Goal: Information Seeking & Learning: Learn about a topic

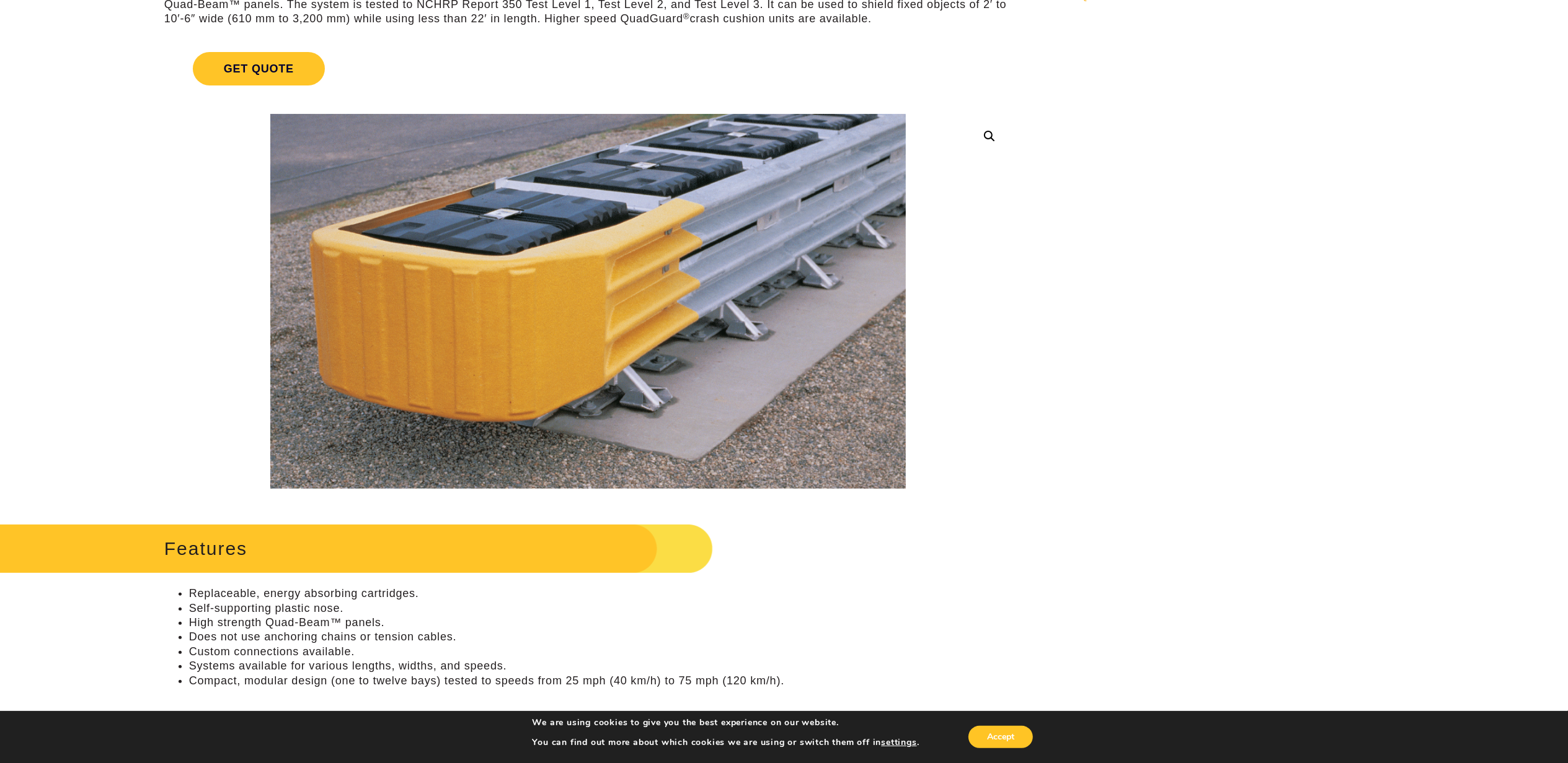
scroll to position [248, 0]
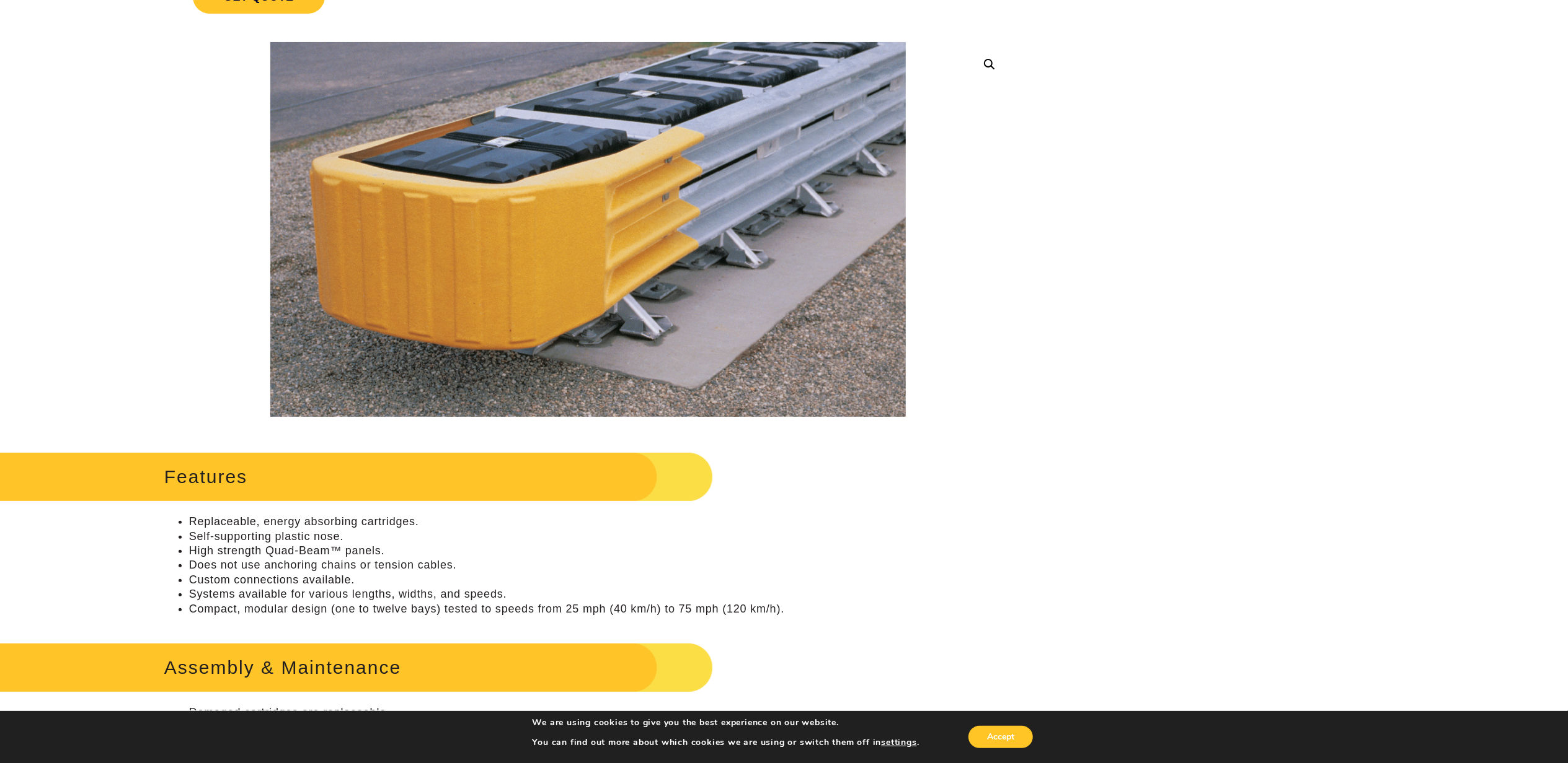
drag, startPoint x: 980, startPoint y: 273, endPoint x: 988, endPoint y: 169, distance: 104.3
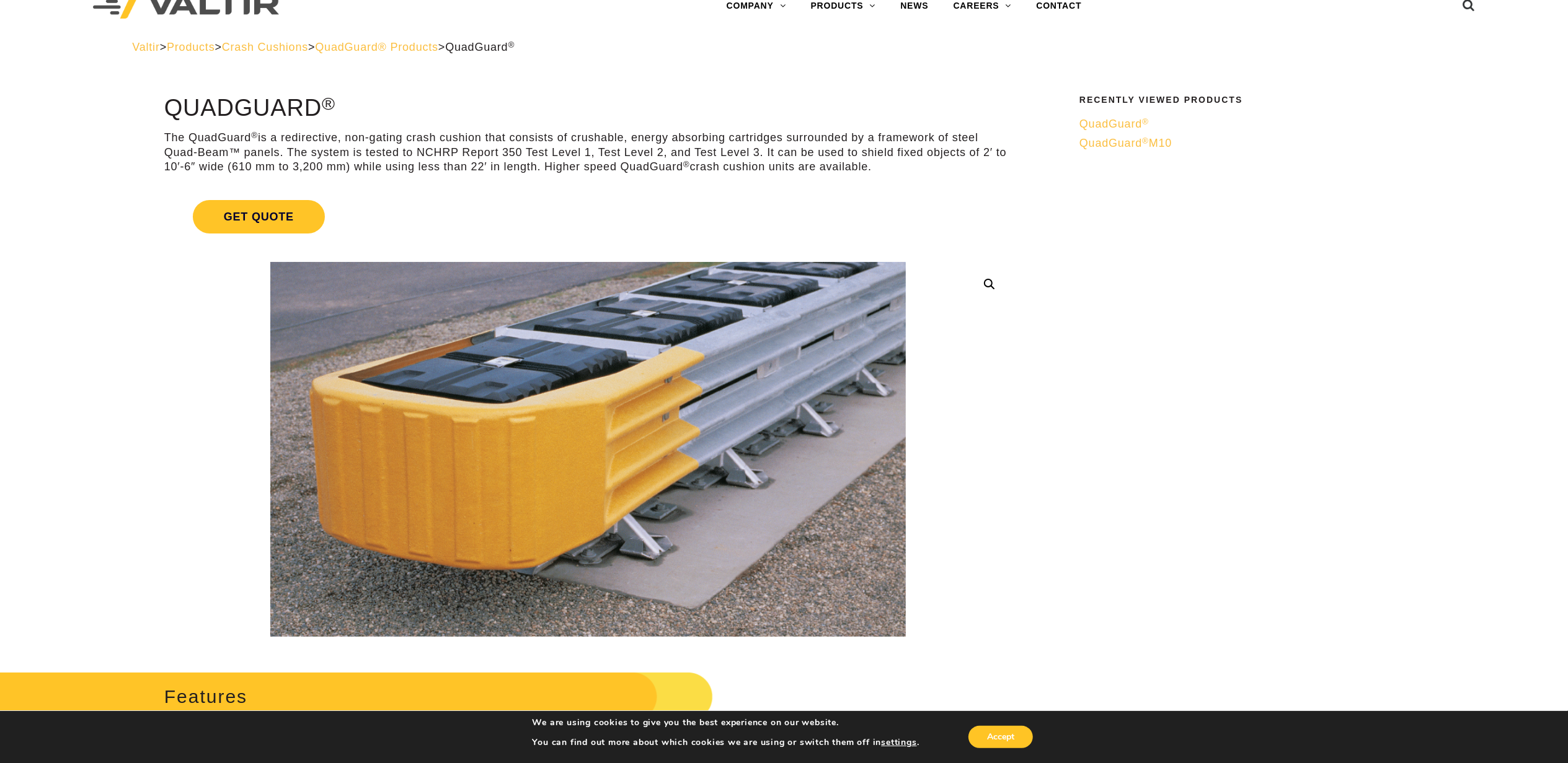
scroll to position [0, 0]
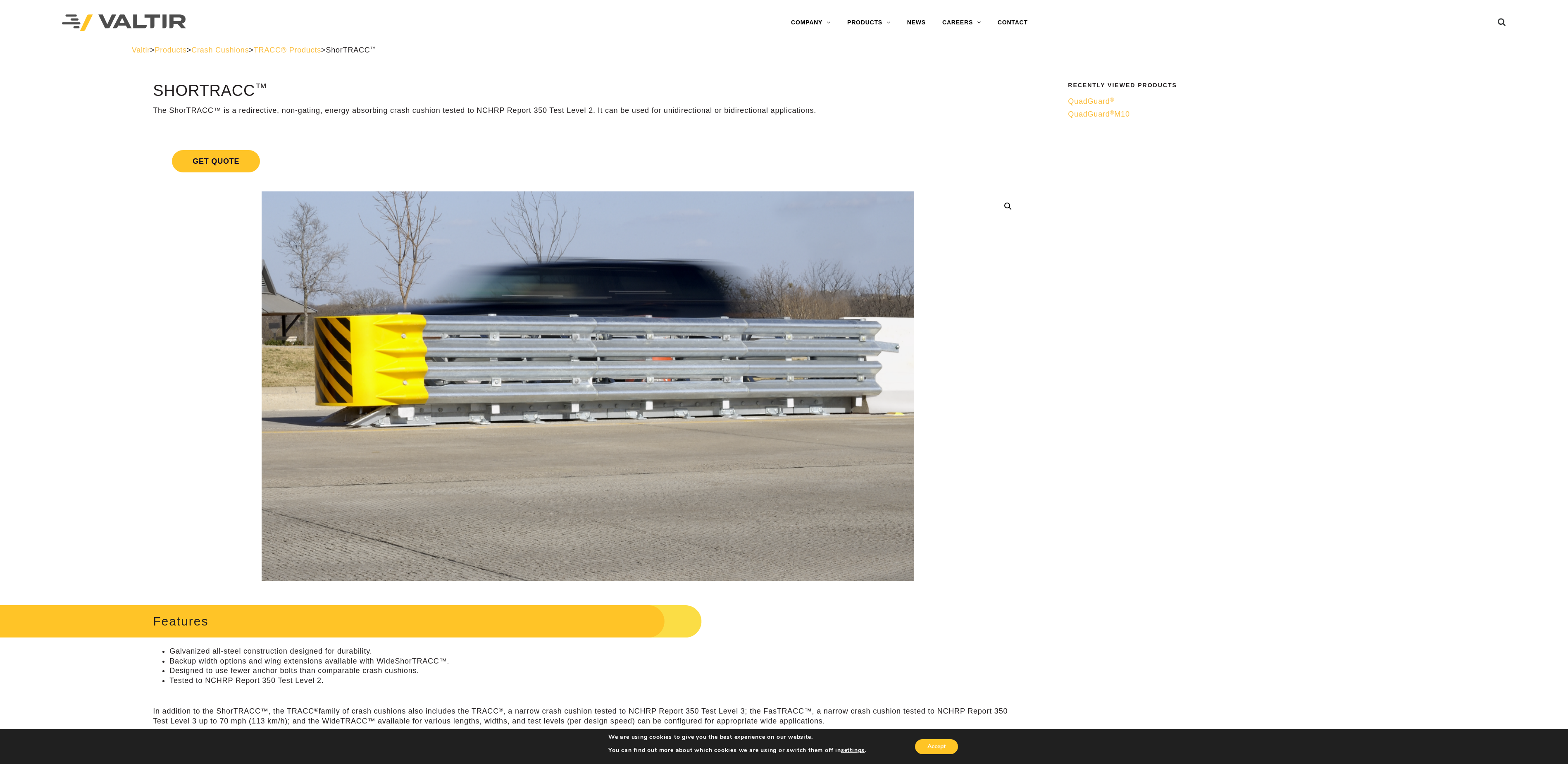
drag, startPoint x: 1074, startPoint y: 392, endPoint x: 1049, endPoint y: 229, distance: 164.9
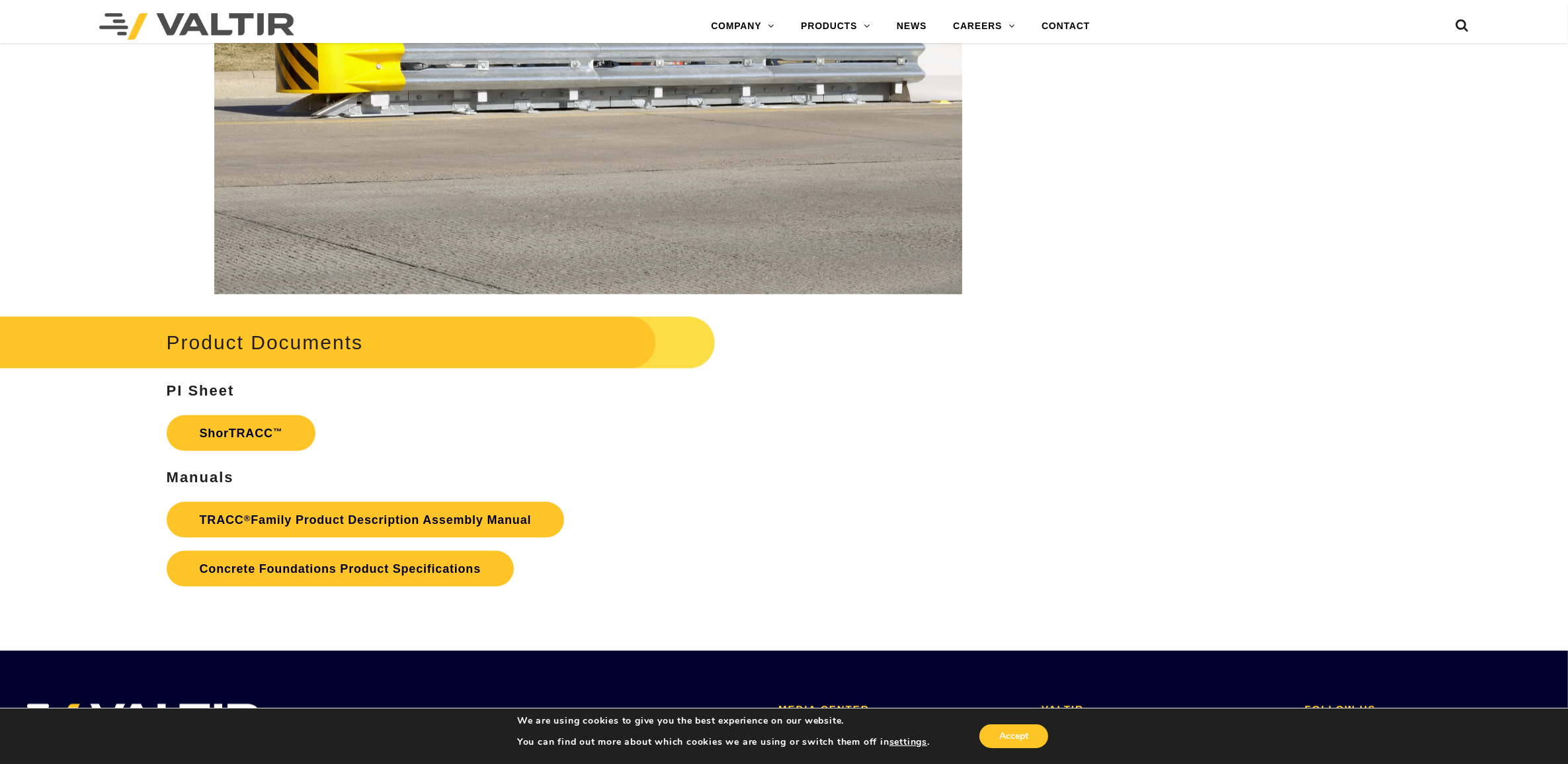
scroll to position [2036, 0]
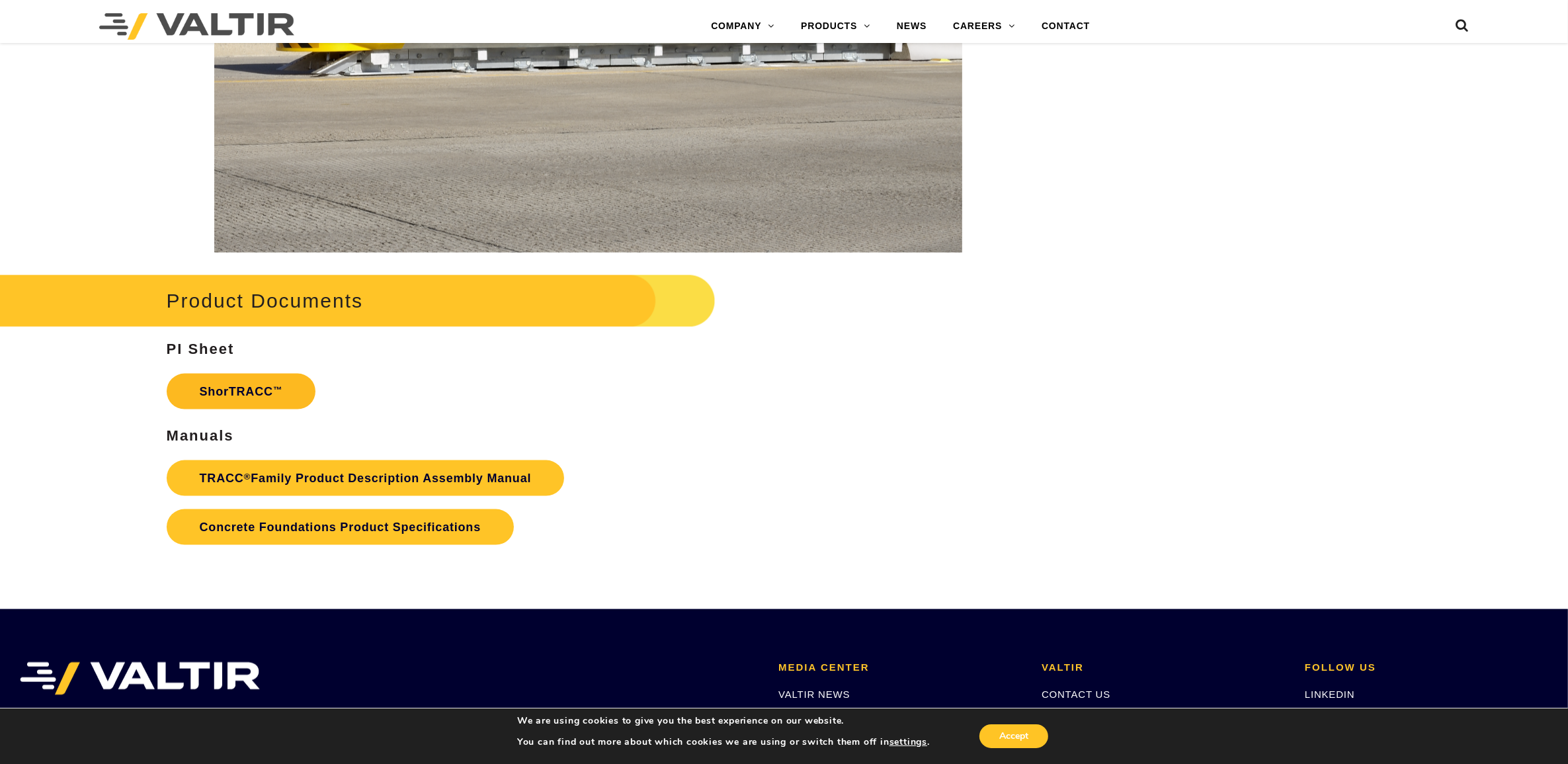
click at [285, 397] on link "ShorTRACC ™" at bounding box center [241, 392] width 149 height 36
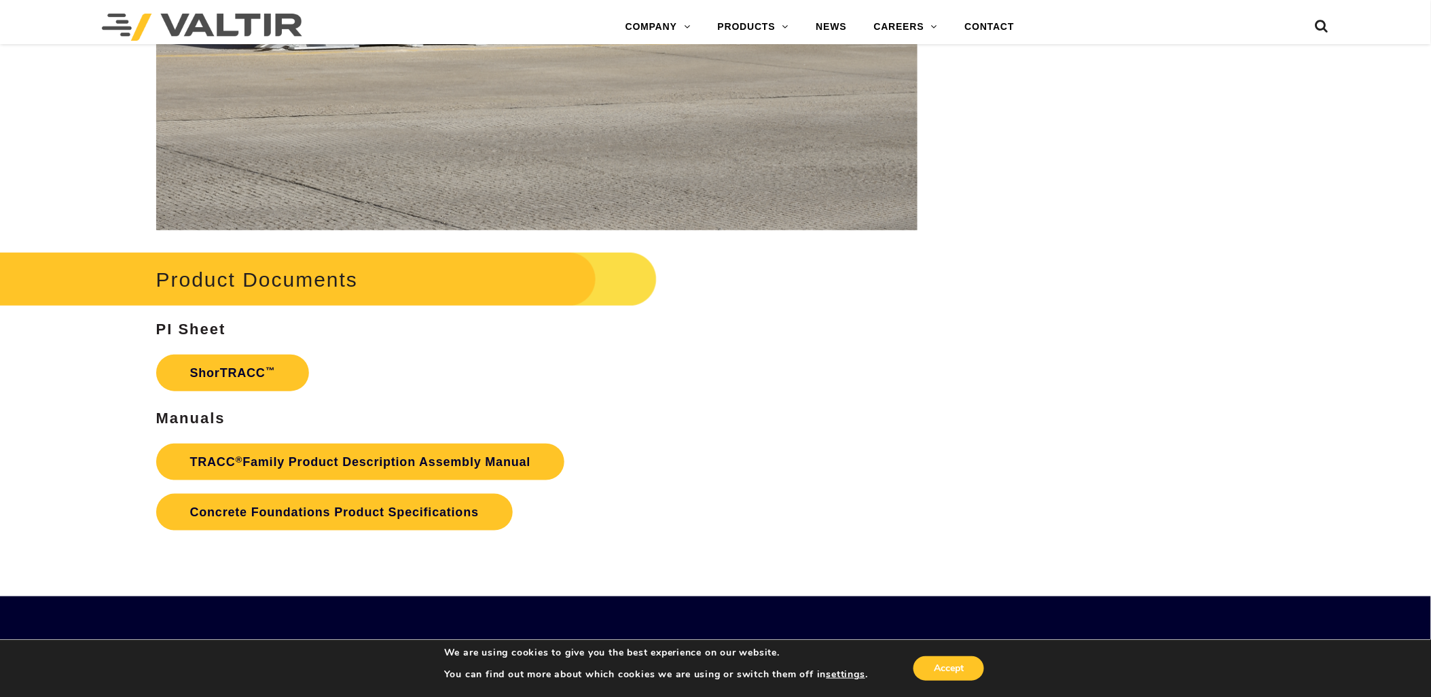
scroll to position [2169, 0]
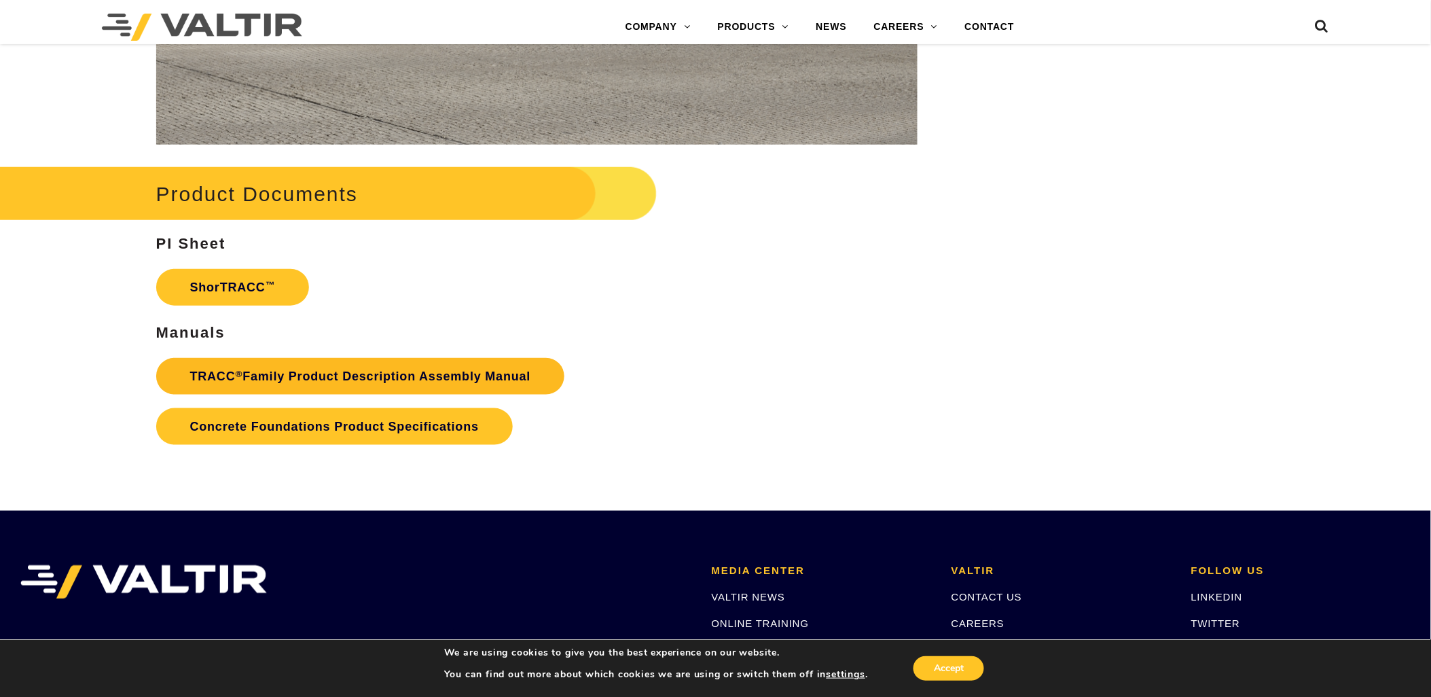
click at [428, 368] on link "TRACC ® Family Product Description Assembly Manual" at bounding box center [360, 376] width 409 height 37
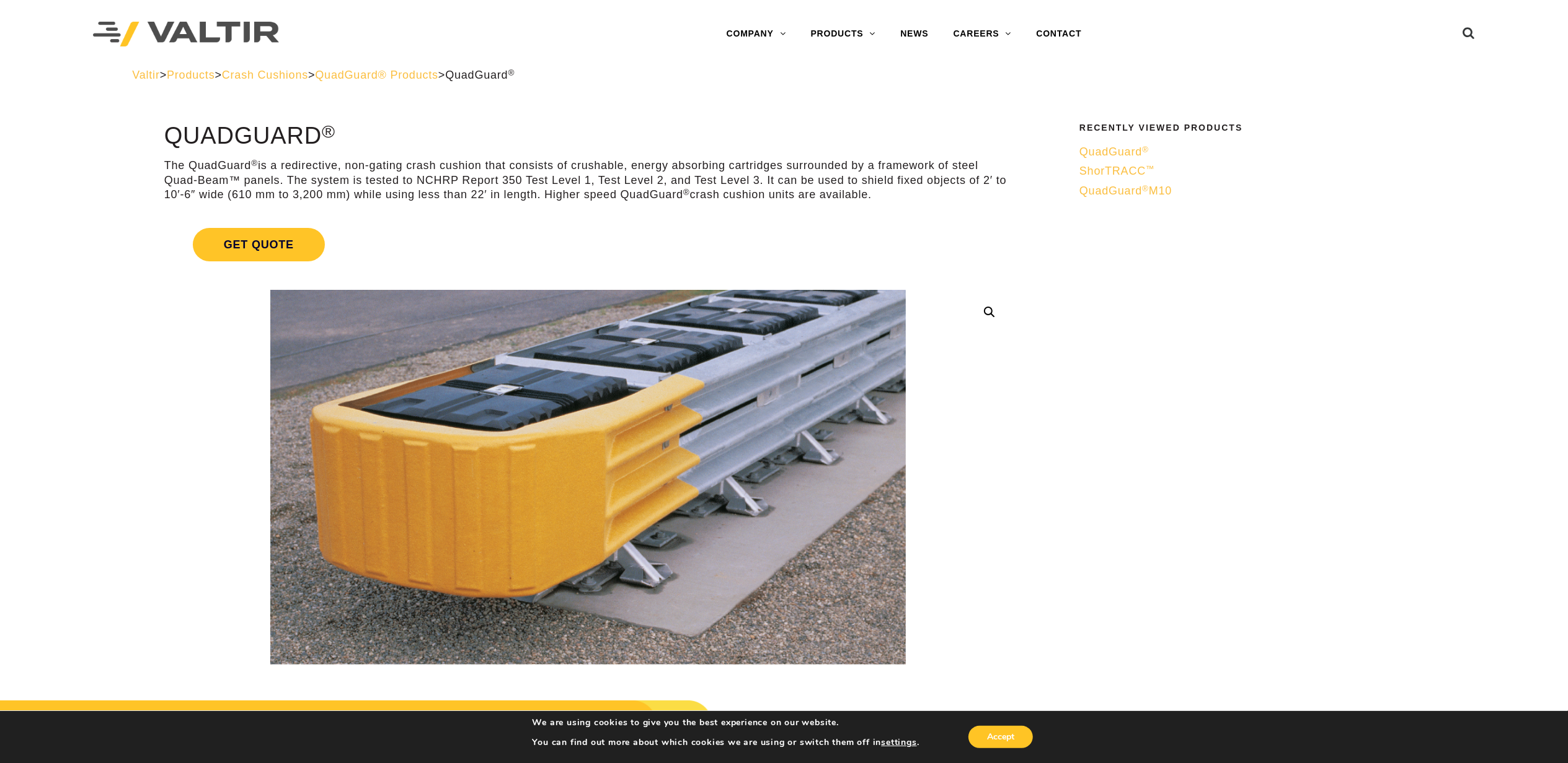
drag, startPoint x: 910, startPoint y: 451, endPoint x: 925, endPoint y: 171, distance: 280.4
drag, startPoint x: 1078, startPoint y: 427, endPoint x: 1087, endPoint y: 333, distance: 94.4
click at [1121, 166] on span "ShorTRACC ™" at bounding box center [1117, 172] width 76 height 13
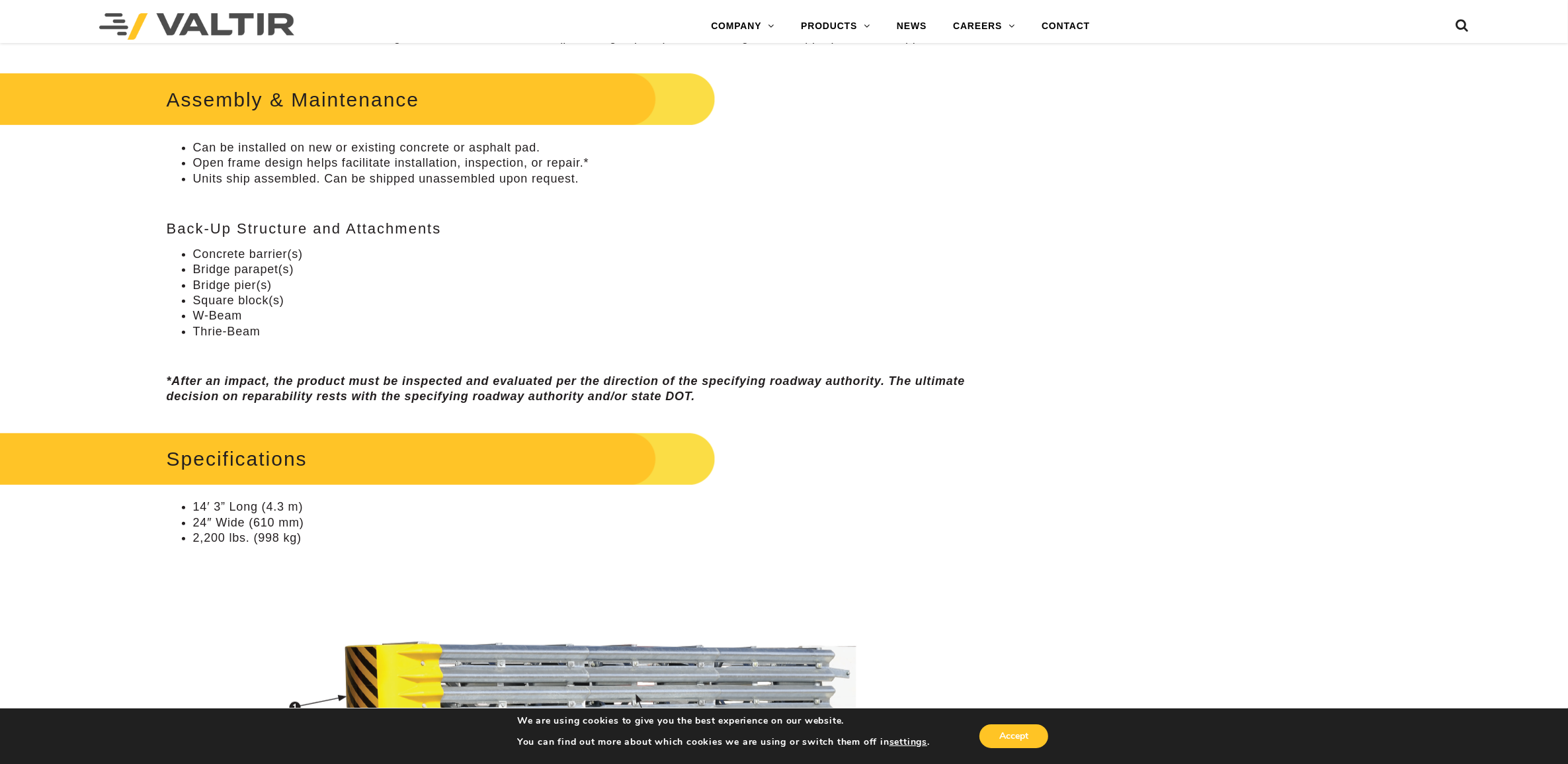
scroll to position [910, 0]
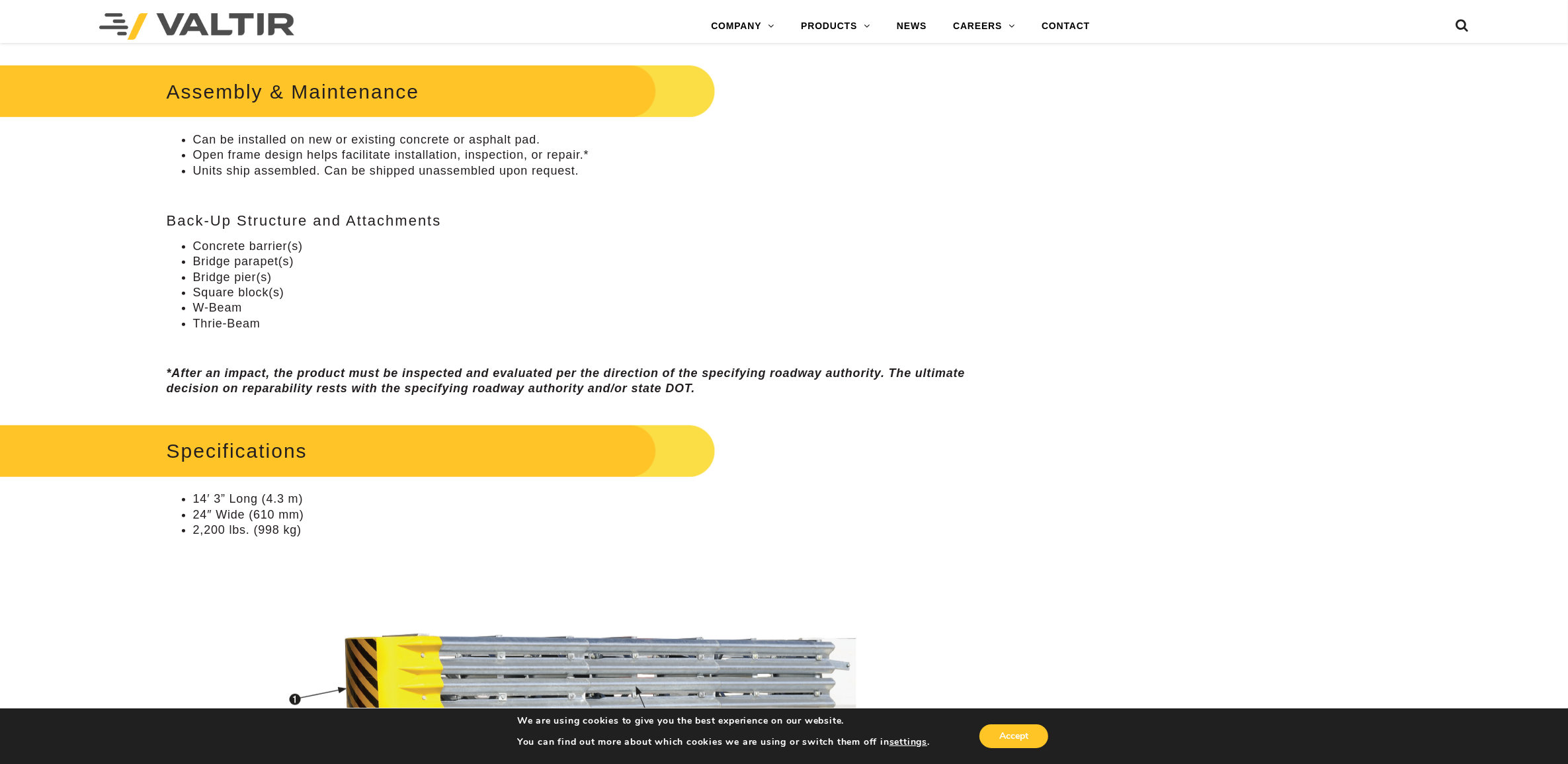
click at [831, 457] on div "Specifications 14′ 3” Long (4.3 m) 24″ Wide (610 mm) 2,200 lbs. (998 kg)" at bounding box center [588, 625] width 843 height 409
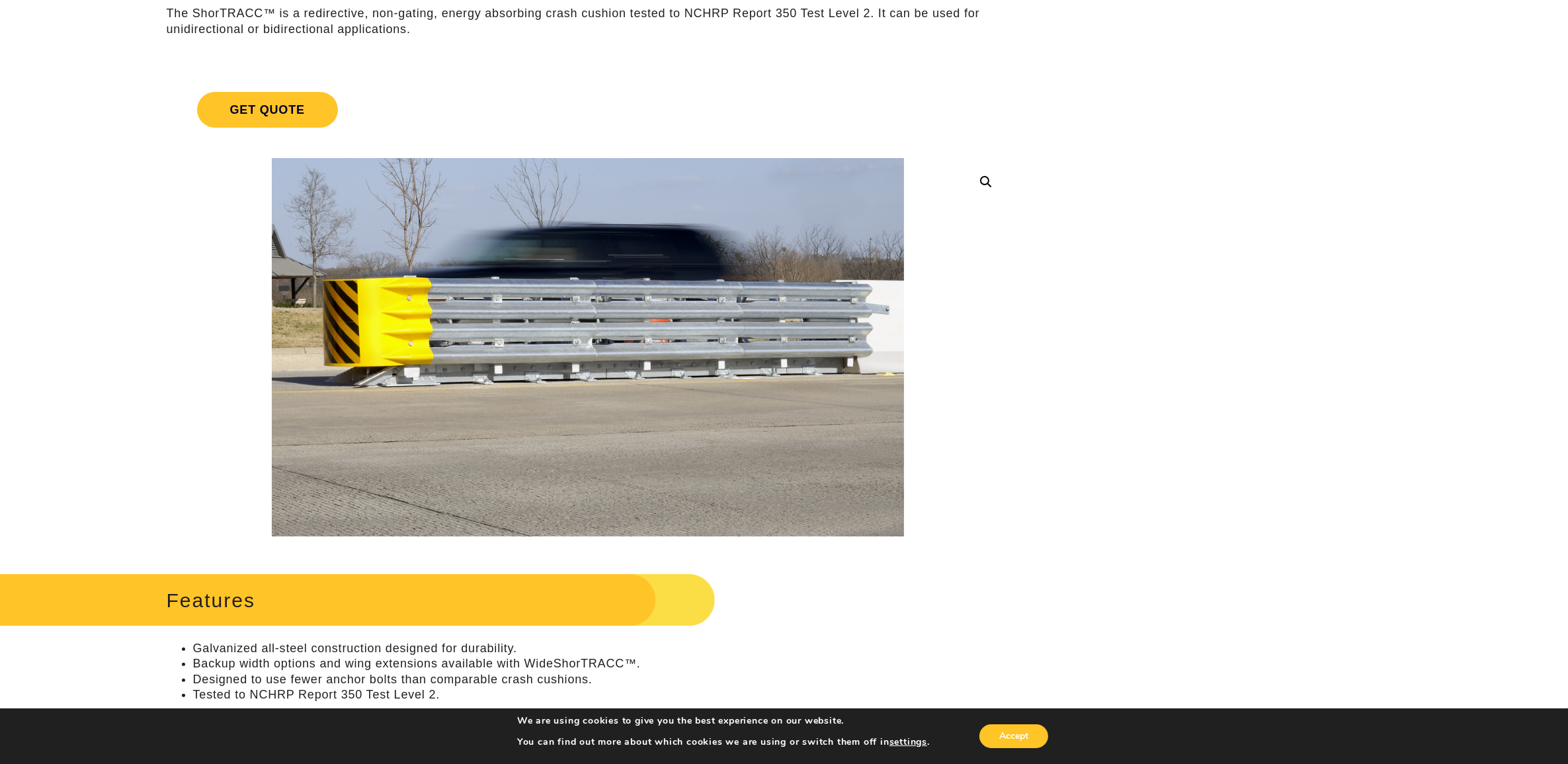
scroll to position [83, 0]
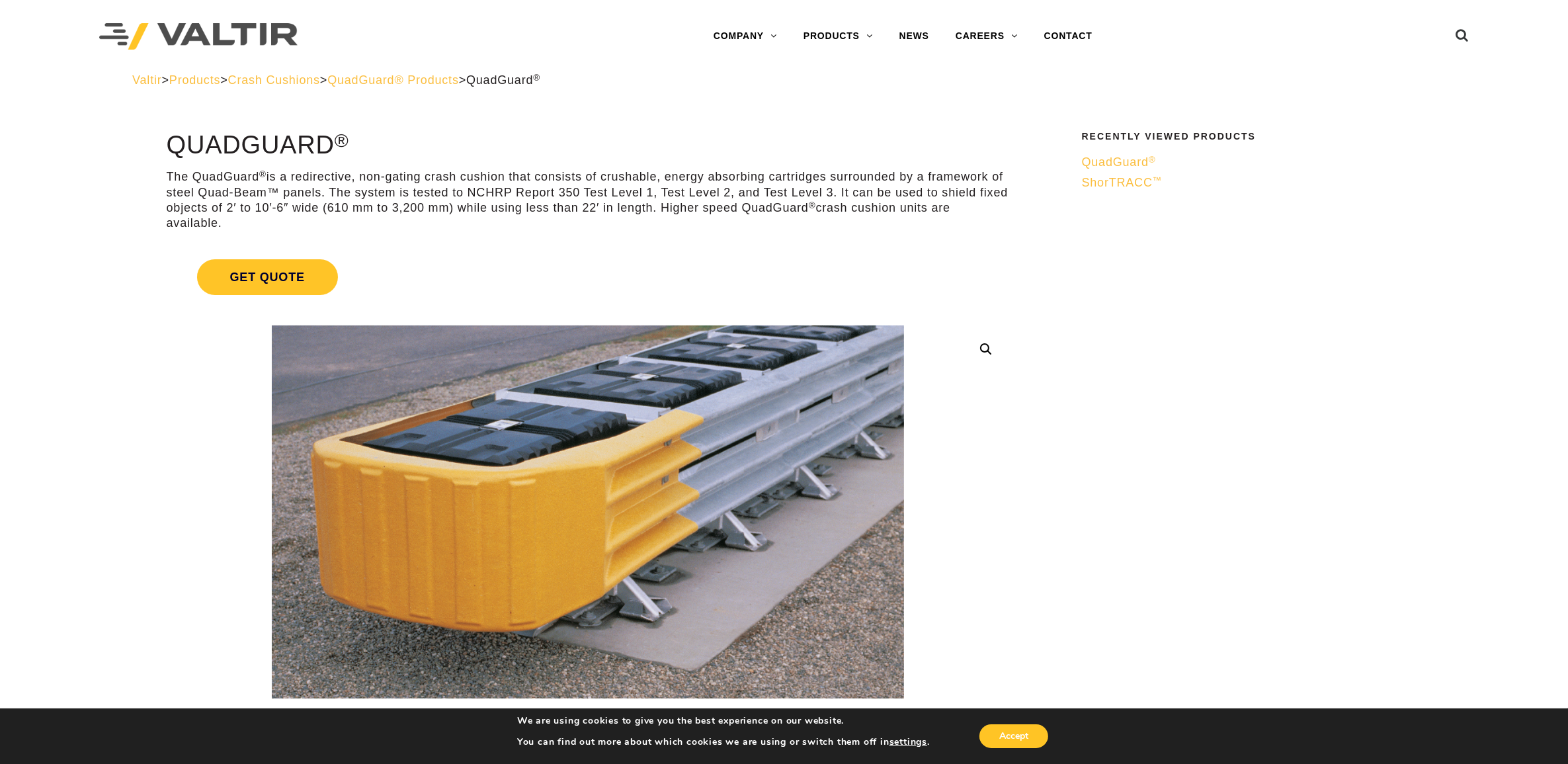
click at [1131, 184] on span "ShorTRACC ™" at bounding box center [1122, 183] width 81 height 14
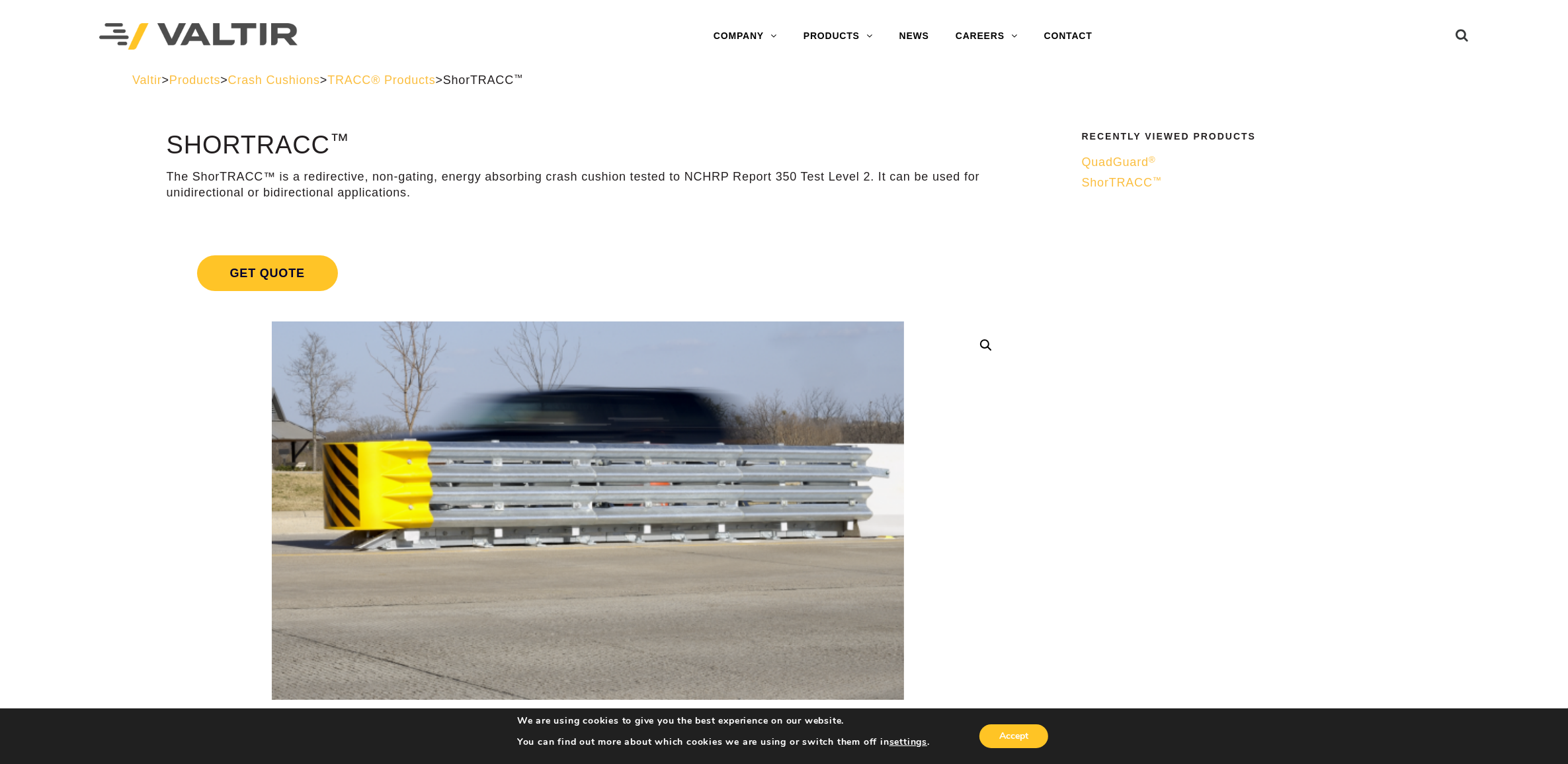
drag, startPoint x: 1183, startPoint y: 481, endPoint x: 1074, endPoint y: 121, distance: 376.1
drag, startPoint x: 1152, startPoint y: 609, endPoint x: 1056, endPoint y: 151, distance: 468.0
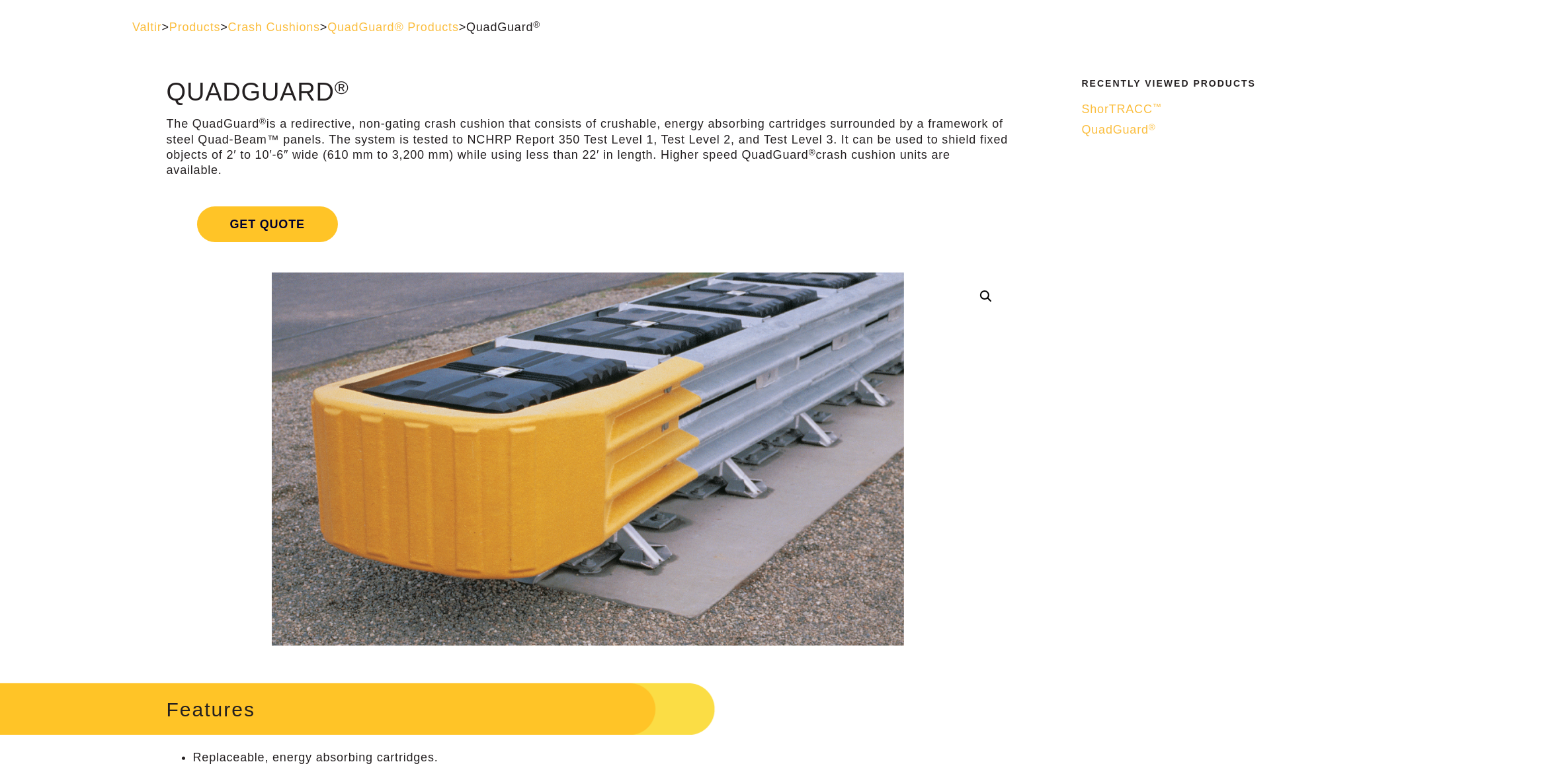
scroll to position [83, 0]
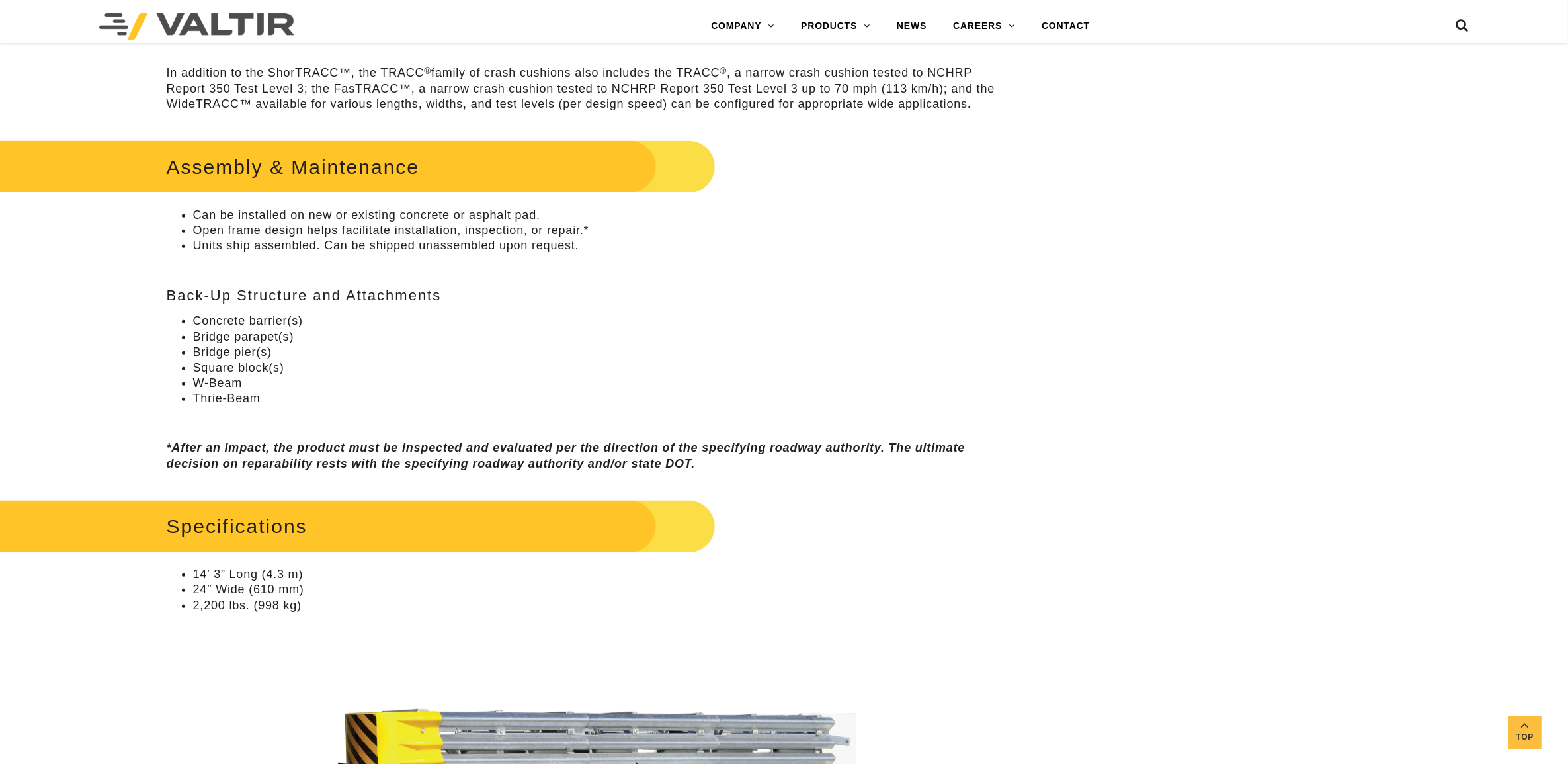
drag, startPoint x: 100, startPoint y: 537, endPoint x: 100, endPoint y: 562, distance: 25.0
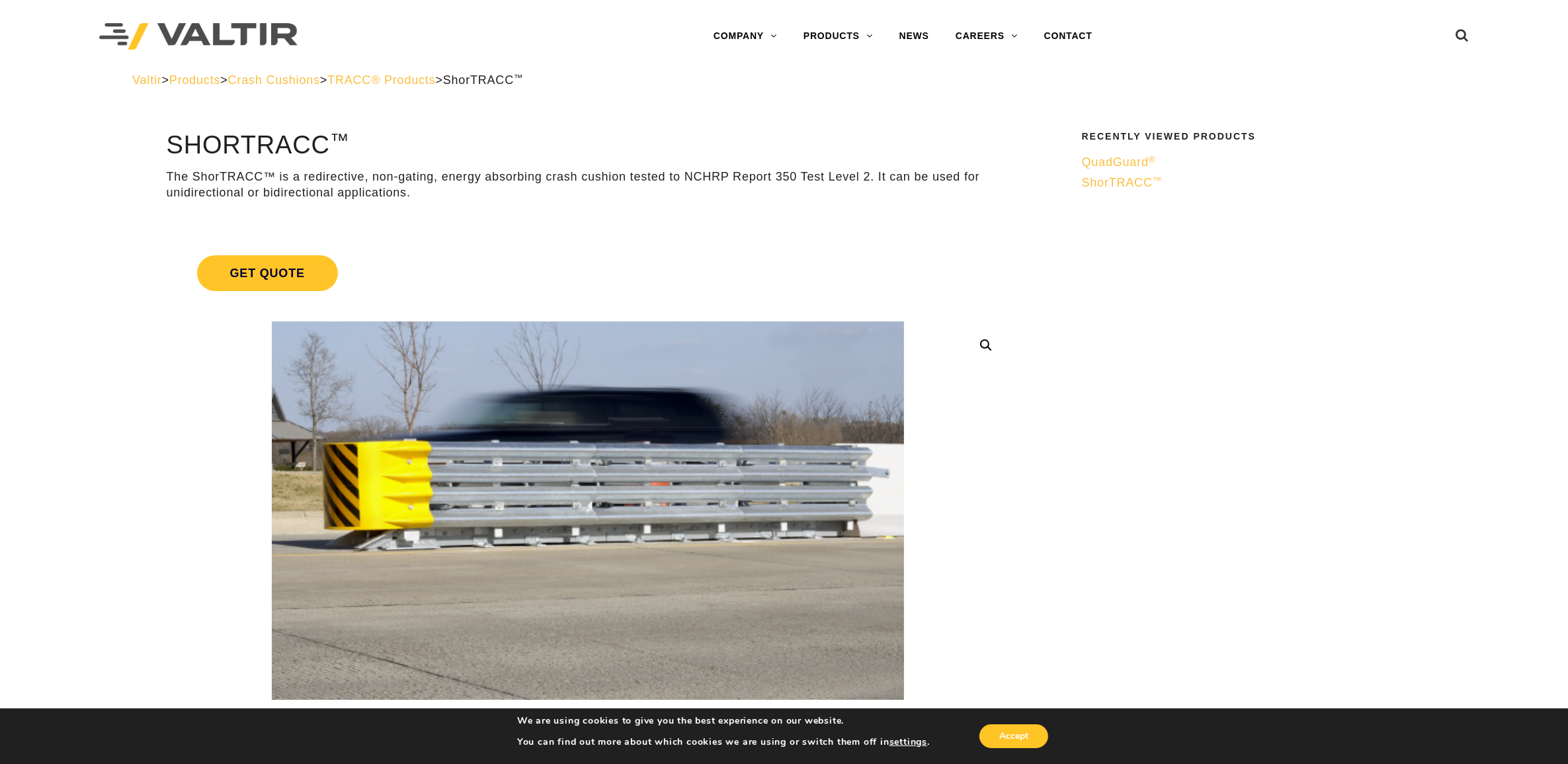
drag, startPoint x: 111, startPoint y: 527, endPoint x: 139, endPoint y: 349, distance: 180.2
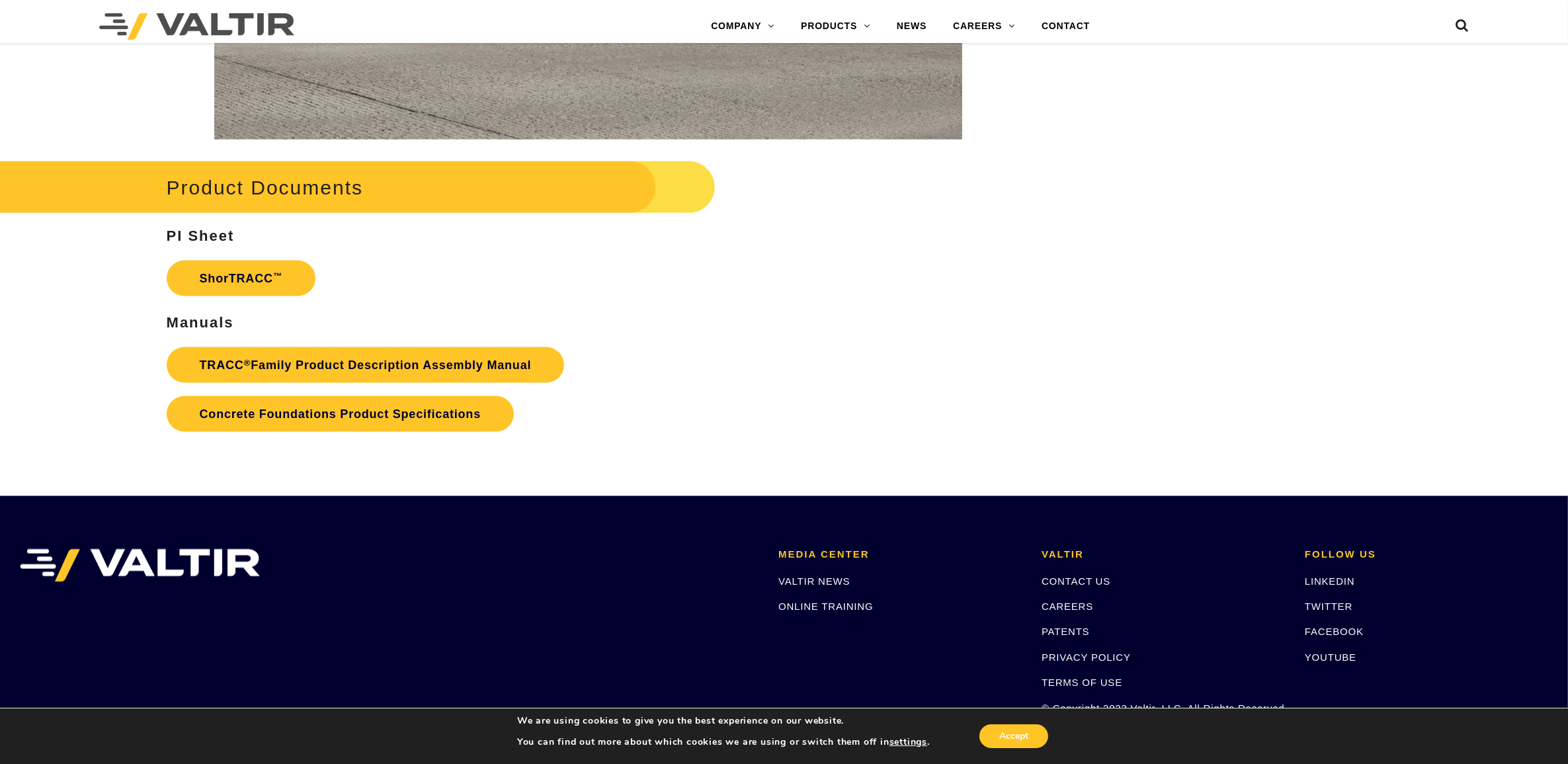
scroll to position [2151, 0]
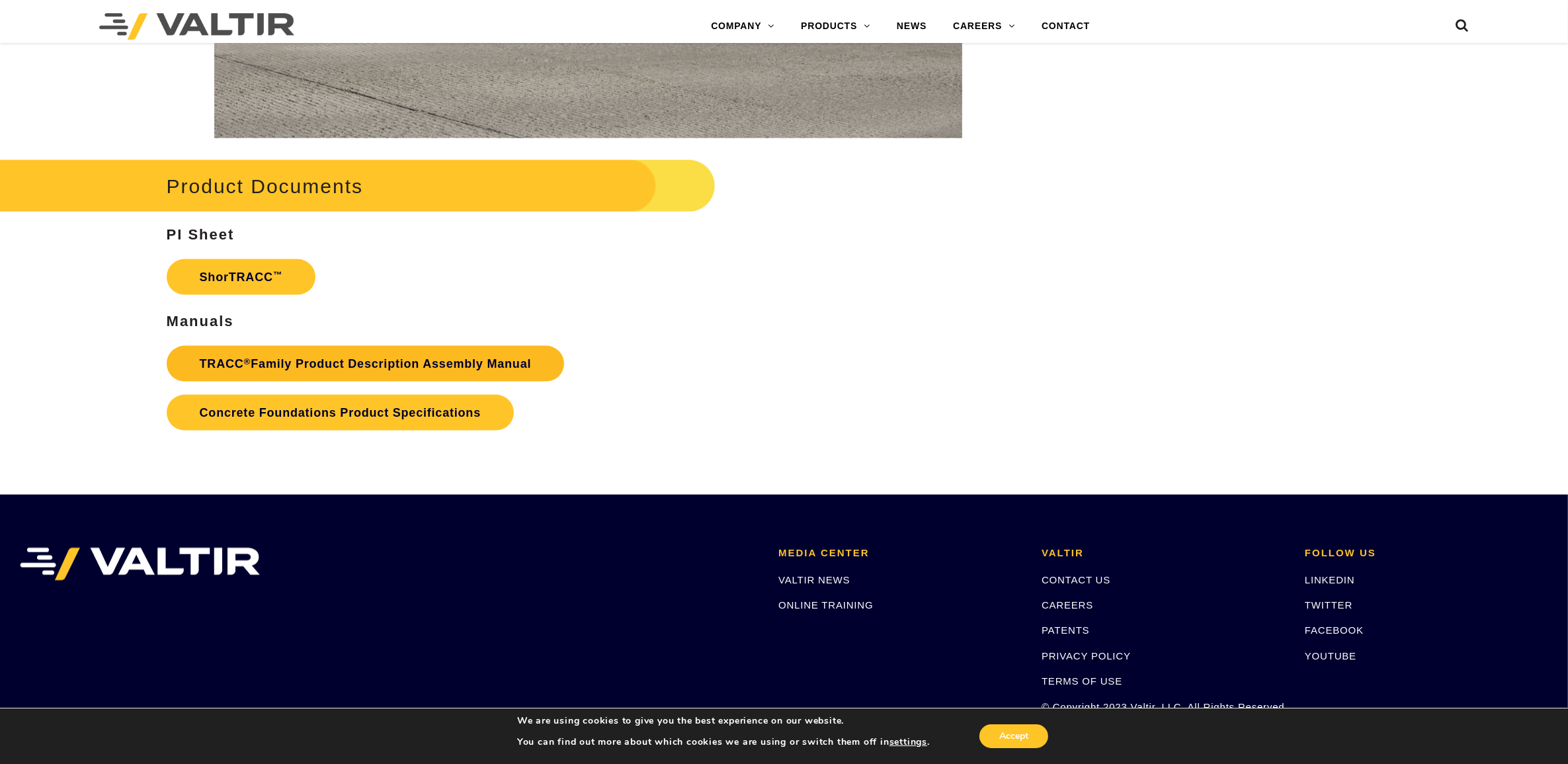
click at [299, 365] on link "TRACC ® Family Product Description Assembly Manual" at bounding box center [365, 363] width 398 height 36
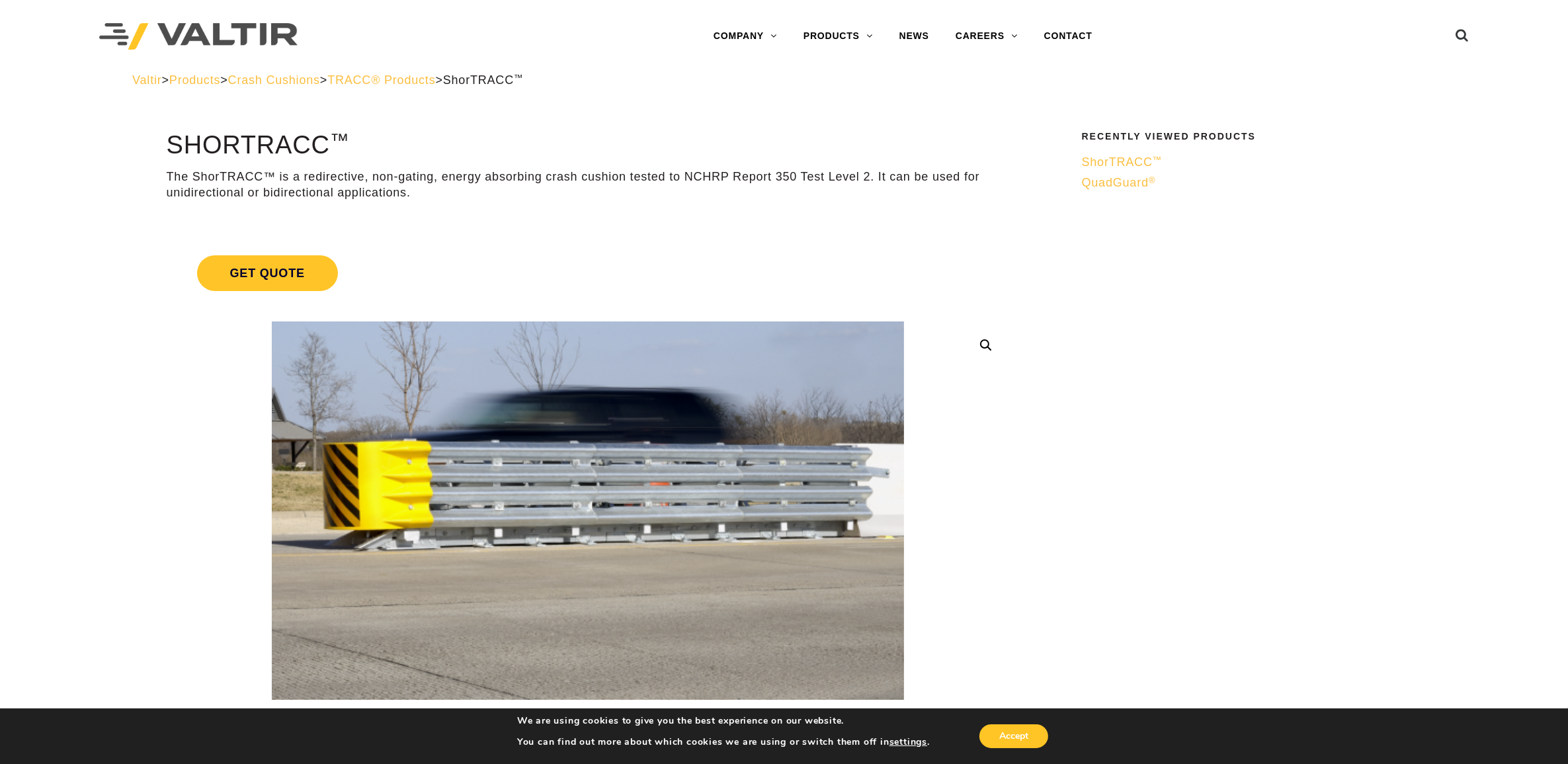
drag, startPoint x: 818, startPoint y: 352, endPoint x: 922, endPoint y: 64, distance: 306.2
